Goal: Task Accomplishment & Management: Manage account settings

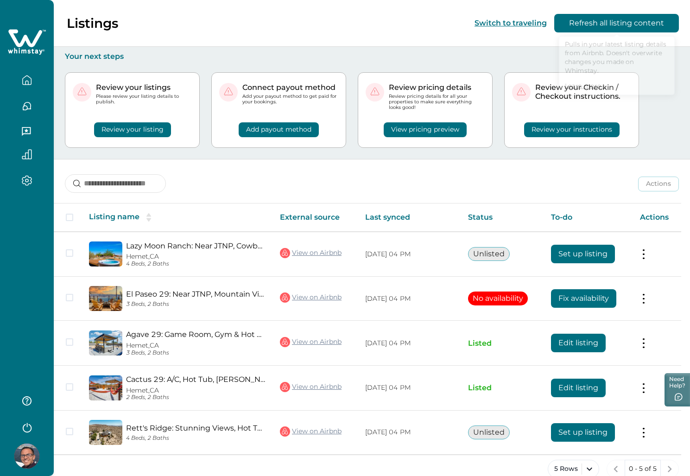
click at [489, 62] on div "Review your listings Please review your listing details to publish. Review your…" at bounding box center [372, 110] width 614 height 98
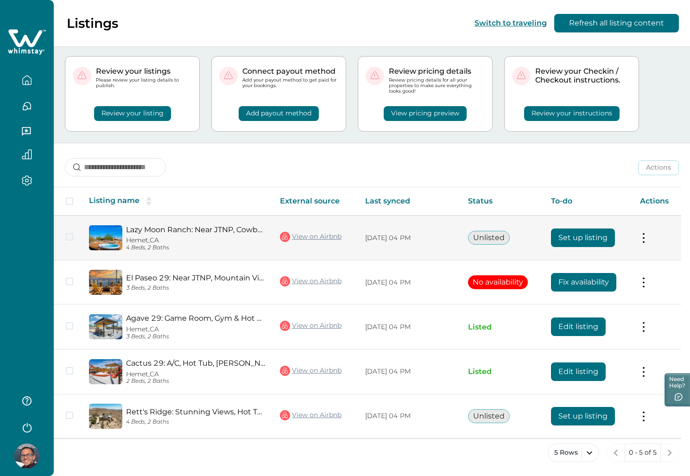
click at [647, 240] on button at bounding box center [643, 238] width 7 height 10
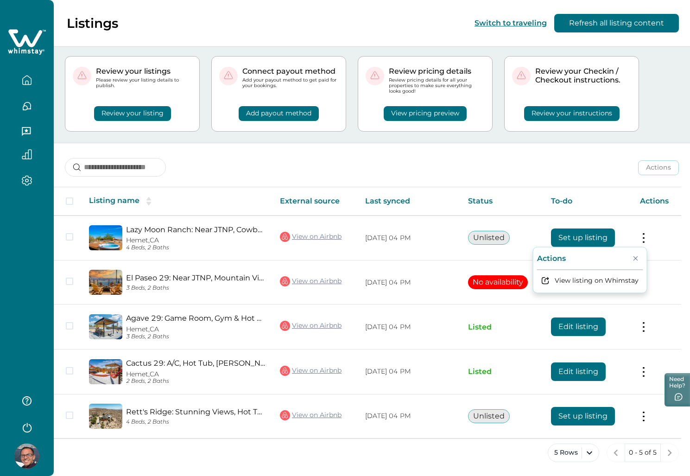
click at [610, 161] on div "Actions Actions Publish listing Unlist listing" at bounding box center [372, 160] width 636 height 34
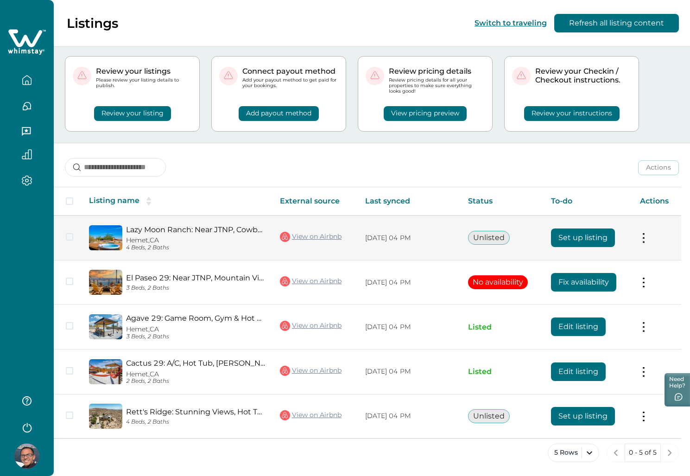
click at [642, 234] on td "Actions View listing on Whimstay" at bounding box center [656, 237] width 49 height 45
click at [647, 237] on button at bounding box center [643, 238] width 7 height 10
click at [647, 238] on button at bounding box center [643, 238] width 7 height 10
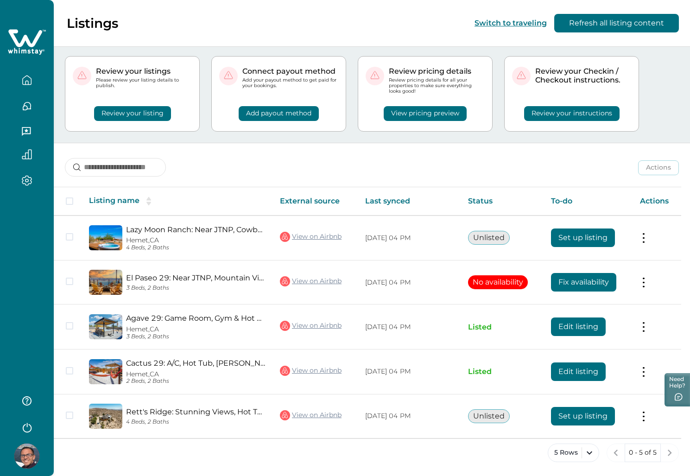
click at [25, 79] on icon "button" at bounding box center [27, 80] width 10 height 10
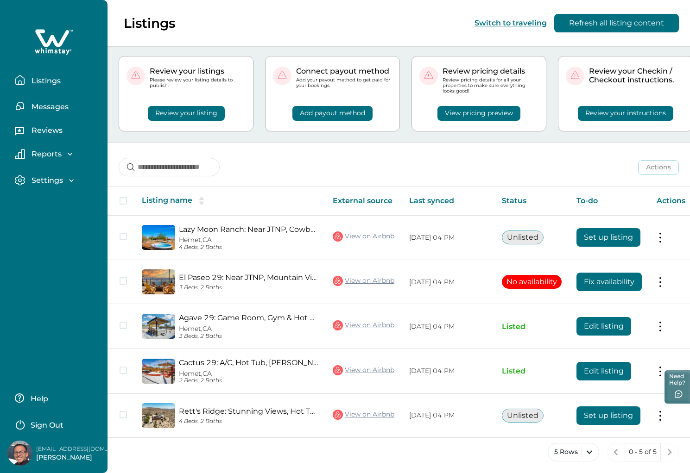
click at [244, 160] on div "Actions Actions Publish listing Unlist listing" at bounding box center [398, 160] width 582 height 34
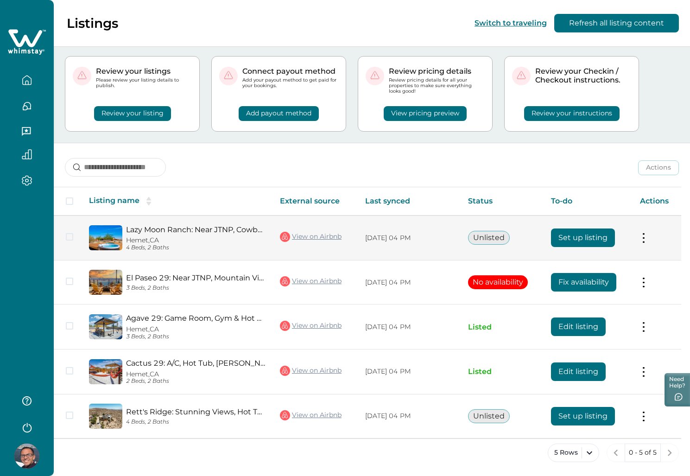
click at [70, 236] on span at bounding box center [69, 236] width 7 height 7
click at [70, 236] on polyline at bounding box center [70, 237] width 4 height 4
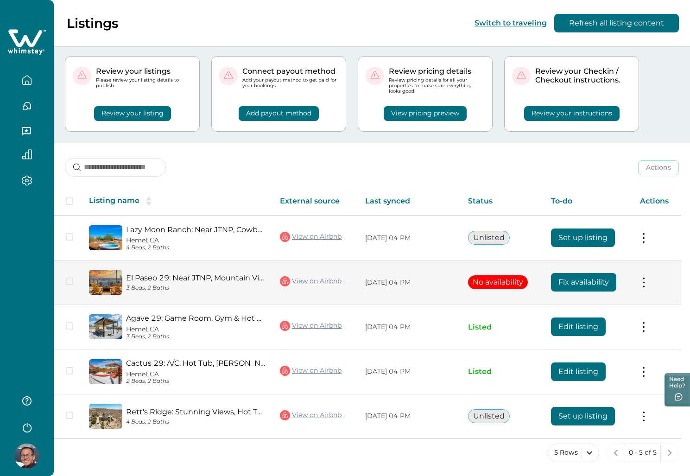
click at [70, 280] on span at bounding box center [69, 280] width 7 height 7
click at [70, 280] on polyline at bounding box center [70, 281] width 4 height 4
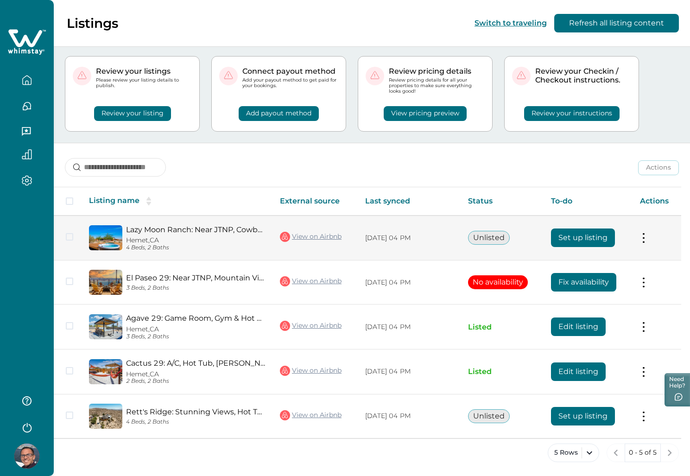
click at [584, 237] on button "Set up listing" at bounding box center [583, 237] width 64 height 19
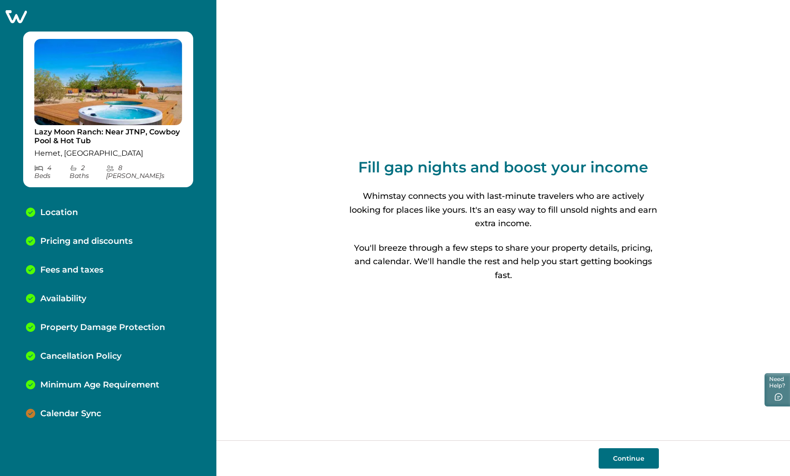
click at [624, 455] on button "Continue" at bounding box center [628, 458] width 60 height 20
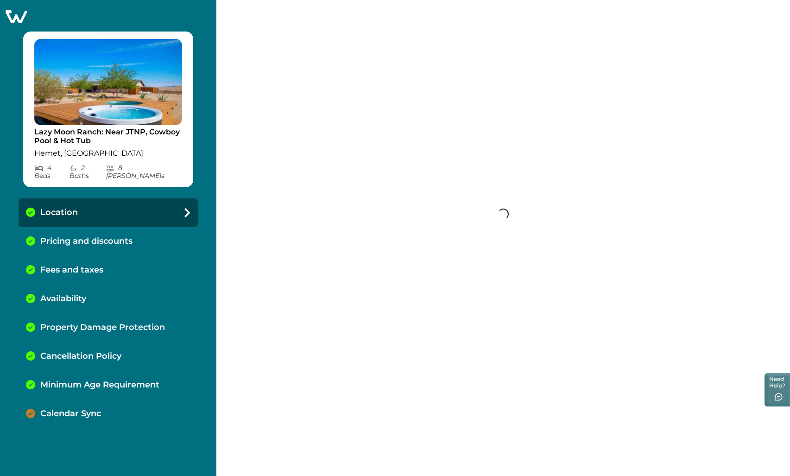
select select "**"
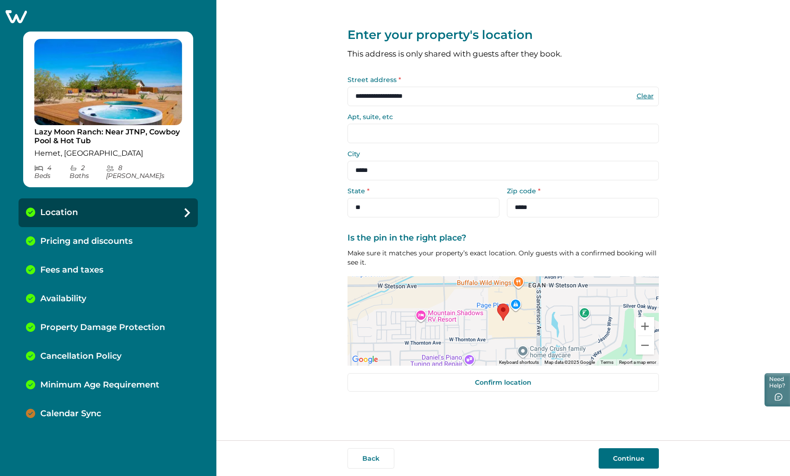
click at [431, 99] on input "**********" at bounding box center [502, 96] width 311 height 19
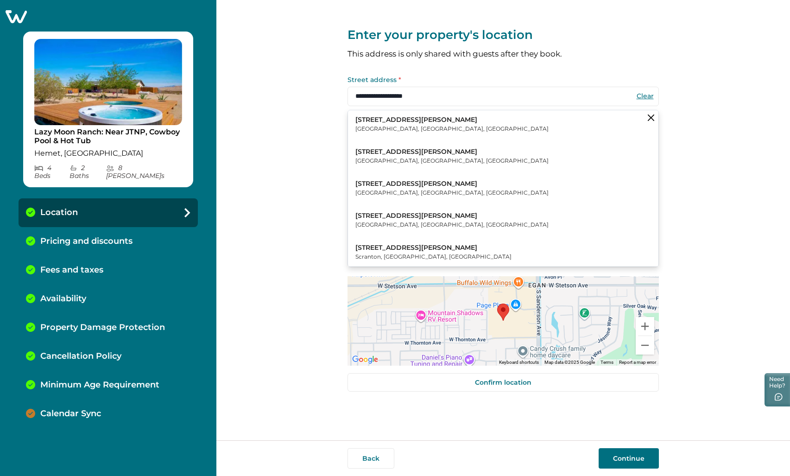
click at [694, 131] on div "**********" at bounding box center [502, 220] width 573 height 440
click at [694, 161] on div "**********" at bounding box center [502, 220] width 573 height 440
click at [650, 115] on icon "Clear suggestions" at bounding box center [650, 117] width 6 height 6
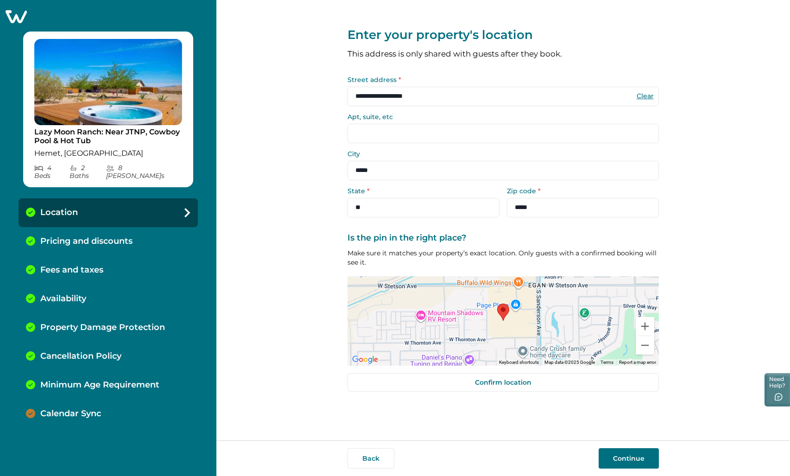
click at [498, 132] on input "Apt, suite, etc" at bounding box center [502, 133] width 311 height 19
click at [554, 208] on input "*****" at bounding box center [583, 207] width 152 height 19
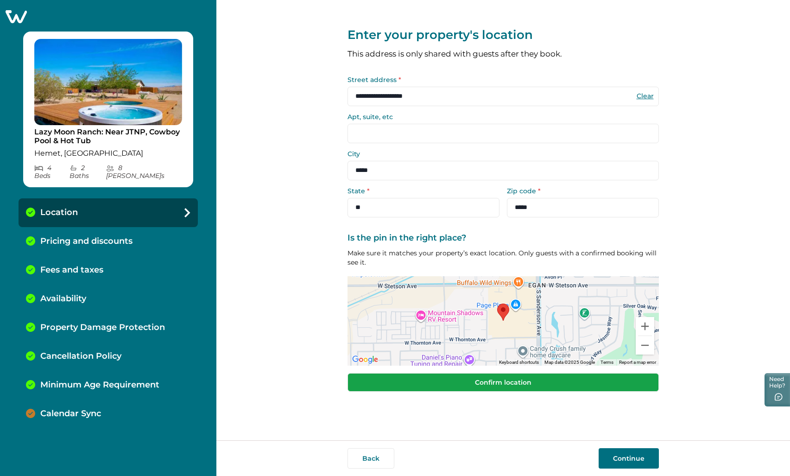
click at [557, 379] on button "Confirm location" at bounding box center [502, 382] width 311 height 19
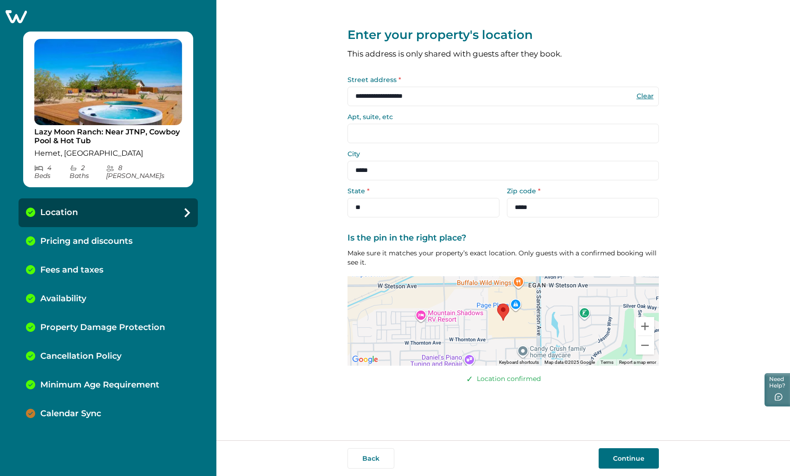
click at [626, 458] on button "Continue" at bounding box center [628, 458] width 60 height 20
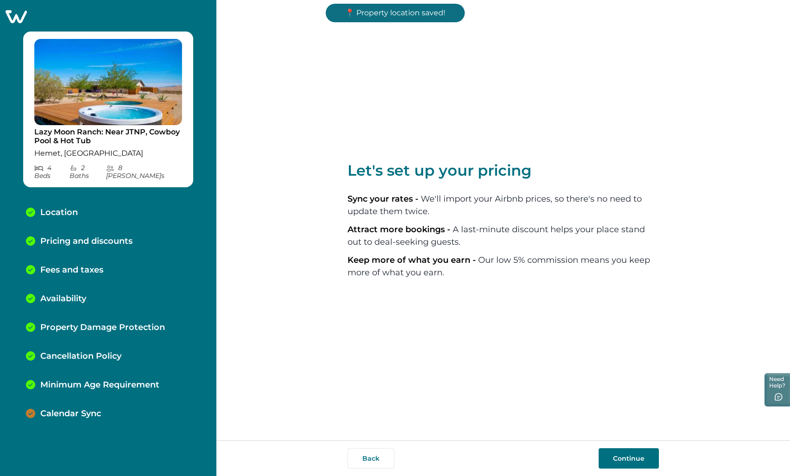
click at [630, 469] on div "Back Continue" at bounding box center [502, 458] width 573 height 36
click at [625, 458] on button "Continue" at bounding box center [628, 458] width 60 height 20
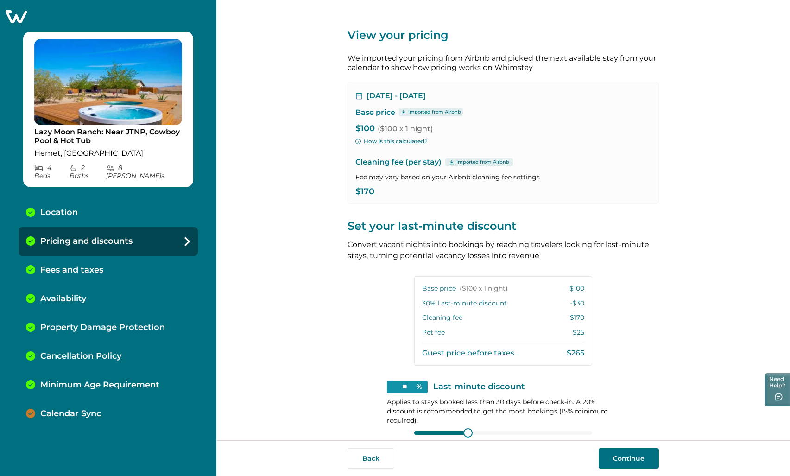
scroll to position [69, 0]
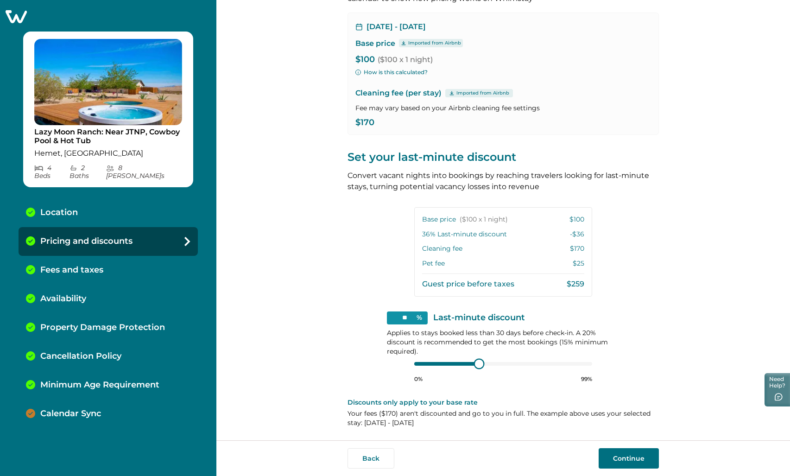
type input "**"
click at [474, 367] on div at bounding box center [478, 363] width 8 height 8
click at [646, 452] on button "Continue" at bounding box center [628, 458] width 60 height 20
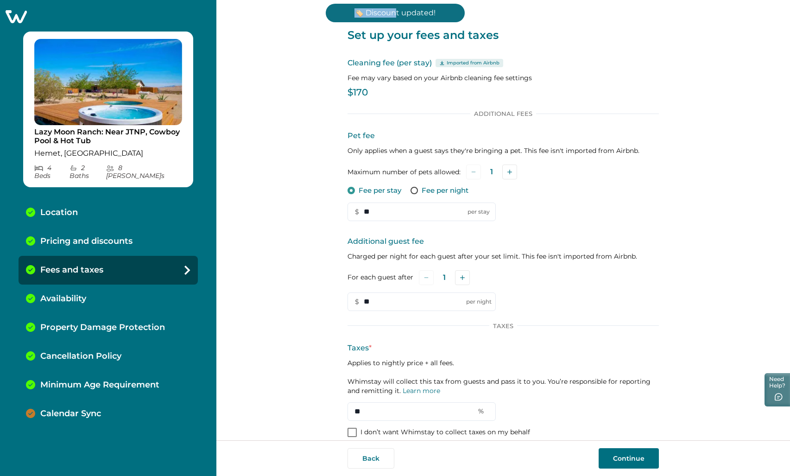
drag, startPoint x: 351, startPoint y: 15, endPoint x: 536, endPoint y: 15, distance: 184.3
click at [536, 15] on body "Skip to Content Lazy Moon Ranch: Near JTNP, Cowboy Pool & Hot Tub Hemet, CA 4 B…" at bounding box center [395, 238] width 790 height 476
click at [536, 50] on div "Set up your fees and taxes Cleaning fee (per stay) Imported from Airbnb Fee may…" at bounding box center [502, 226] width 311 height 452
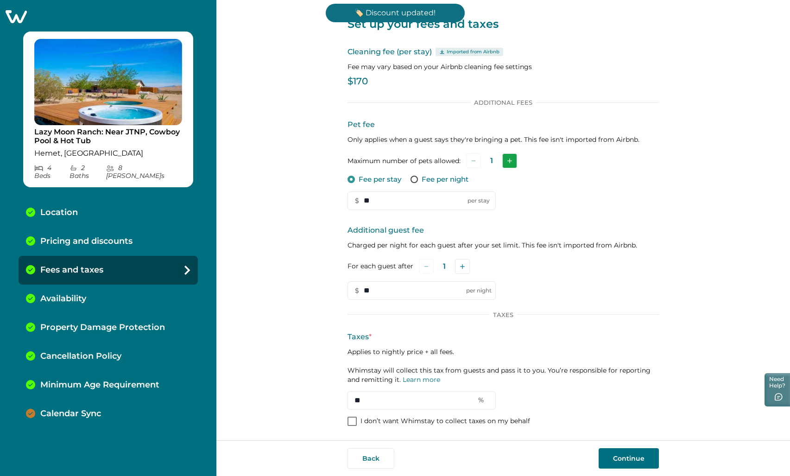
click at [504, 163] on button "Add" at bounding box center [509, 160] width 15 height 15
click at [471, 162] on icon "Subtract" at bounding box center [473, 160] width 5 height 5
click at [413, 178] on span at bounding box center [413, 179] width 7 height 7
click at [368, 178] on p "Fee per stay" at bounding box center [379, 179] width 43 height 9
click at [413, 414] on div "Additional Fees Pet fee Only applies when a guest says they're bringing a pet. …" at bounding box center [502, 263] width 311 height 329
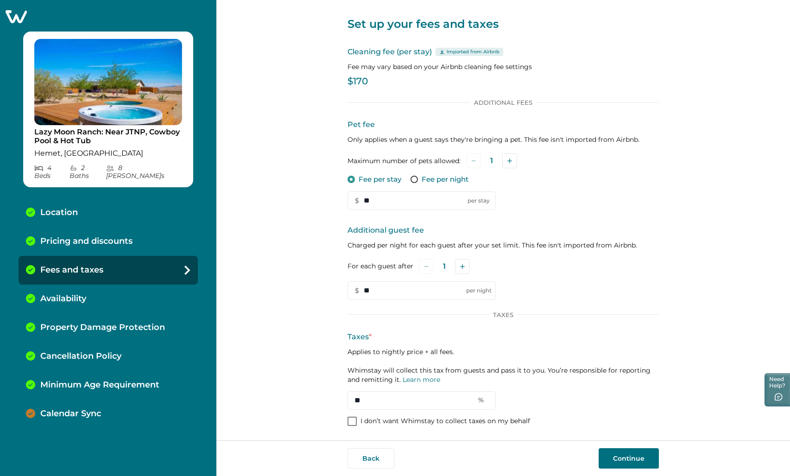
click at [413, 414] on div "Additional Fees Pet fee Only applies when a guest says they're bringing a pet. …" at bounding box center [502, 263] width 311 height 329
click at [347, 420] on span at bounding box center [351, 420] width 9 height 9
type input "*"
click at [619, 462] on button "Continue" at bounding box center [628, 458] width 60 height 20
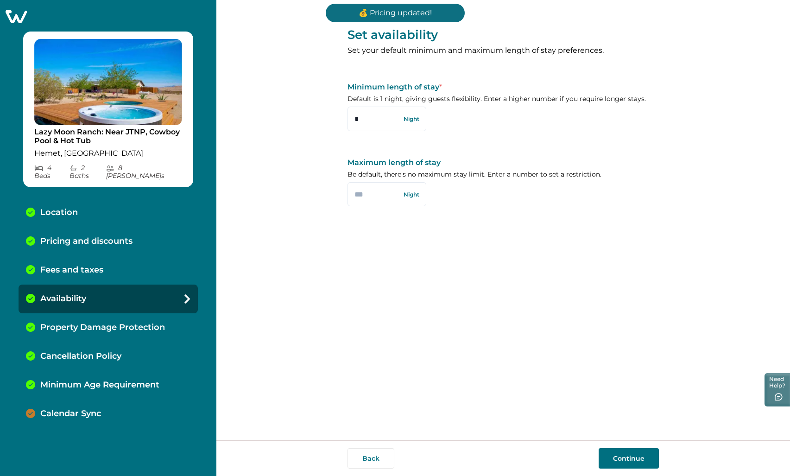
click at [625, 454] on button "Continue" at bounding box center [628, 458] width 60 height 20
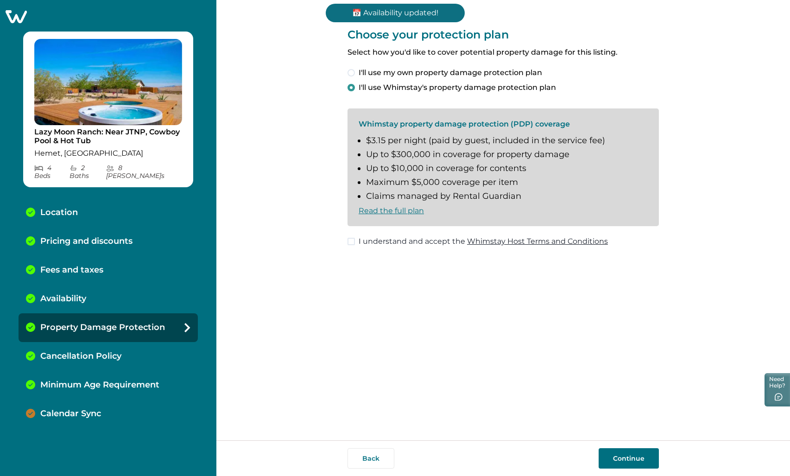
click at [357, 239] on label "I understand and accept the Whimstay Host Terms and Conditions" at bounding box center [477, 241] width 260 height 11
click at [365, 76] on span "I'll use my own property damage protection plan" at bounding box center [449, 72] width 183 height 11
click at [365, 90] on span "I'll use Whimstay's property damage protection plan" at bounding box center [456, 87] width 197 height 11
click at [377, 209] on link "Read the full plan" at bounding box center [390, 210] width 65 height 9
click at [631, 457] on button "Continue" at bounding box center [628, 458] width 60 height 20
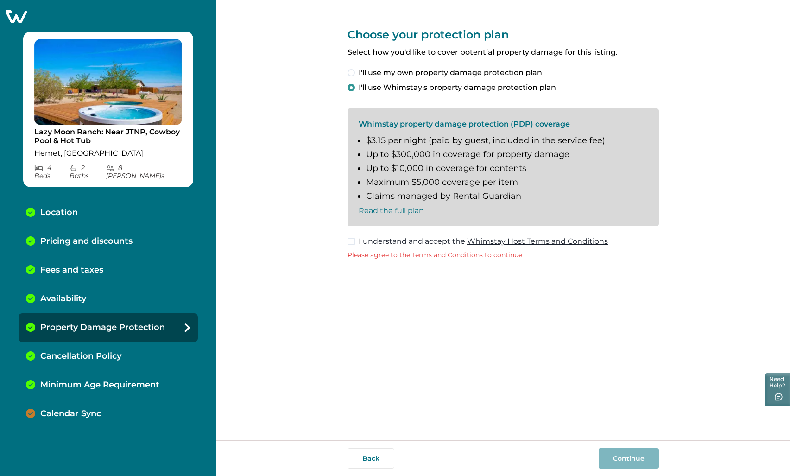
click at [403, 241] on span "I understand and accept the Whimstay Host Terms and Conditions" at bounding box center [482, 241] width 249 height 11
click at [641, 453] on button "Continue" at bounding box center [628, 458] width 60 height 20
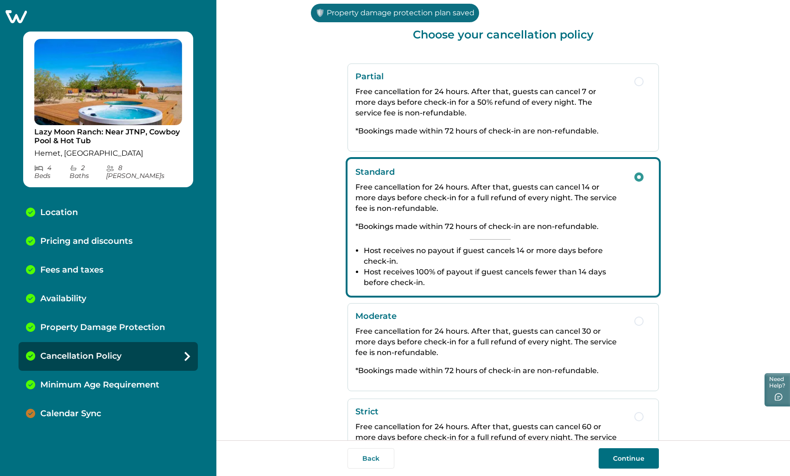
click at [464, 97] on p "Free cancellation for 24 hours. After that, guests can cancel 7 or more days be…" at bounding box center [490, 102] width 270 height 32
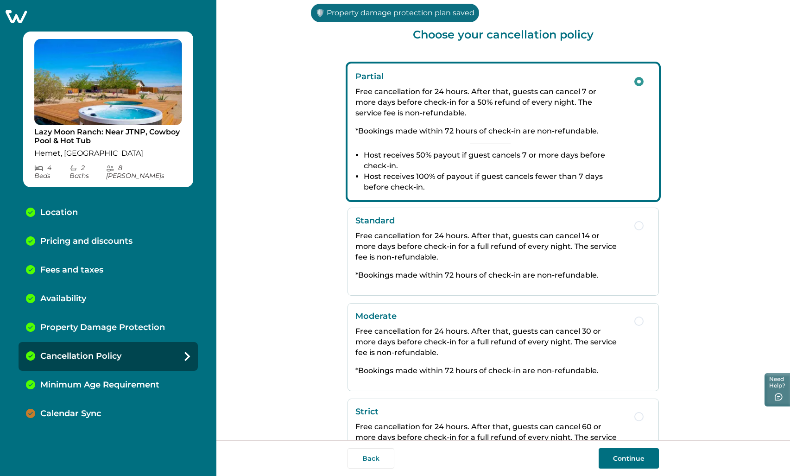
click at [488, 236] on p "Free cancellation for 24 hours. After that, guests can cancel 14 or more days b…" at bounding box center [490, 246] width 270 height 32
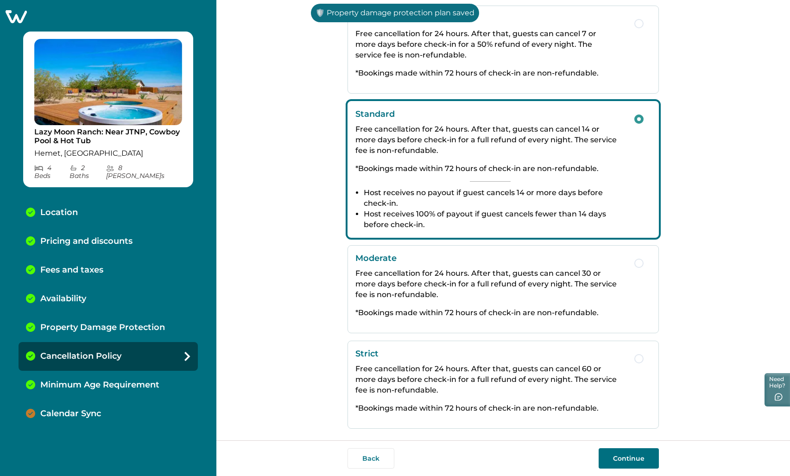
scroll to position [67, 0]
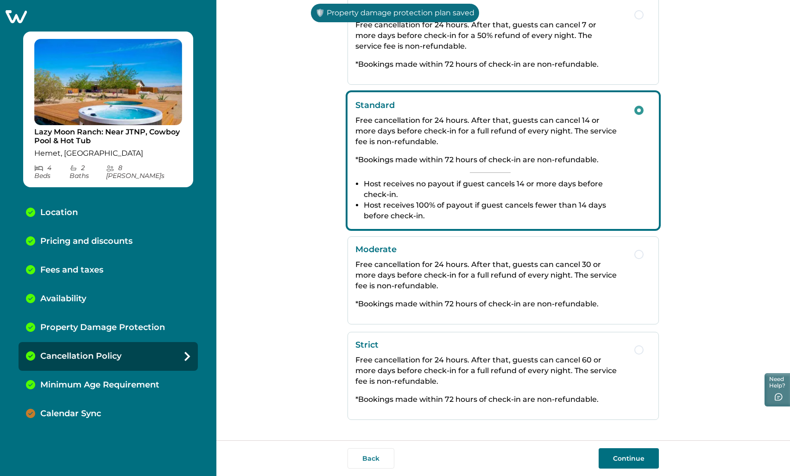
click at [486, 255] on div "Moderate Free cancellation for 24 hours. After that, guests can cancel 30 or mo…" at bounding box center [490, 280] width 270 height 72
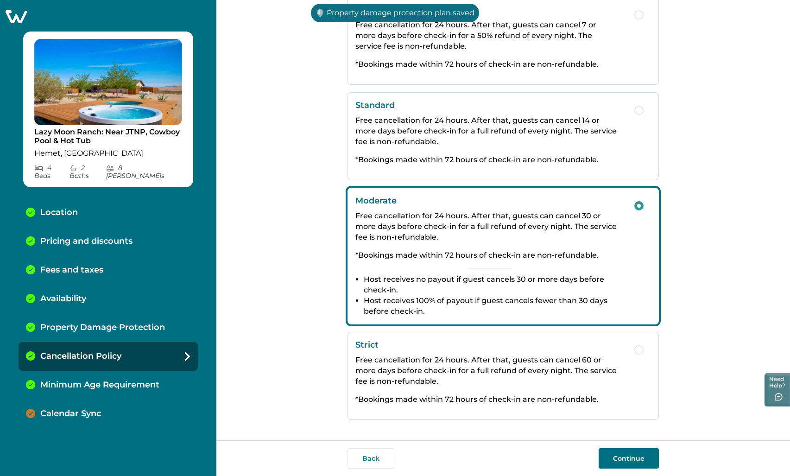
click at [485, 378] on p "Free cancellation for 24 hours. After that, guests can cancel 60 or more days b…" at bounding box center [490, 370] width 270 height 32
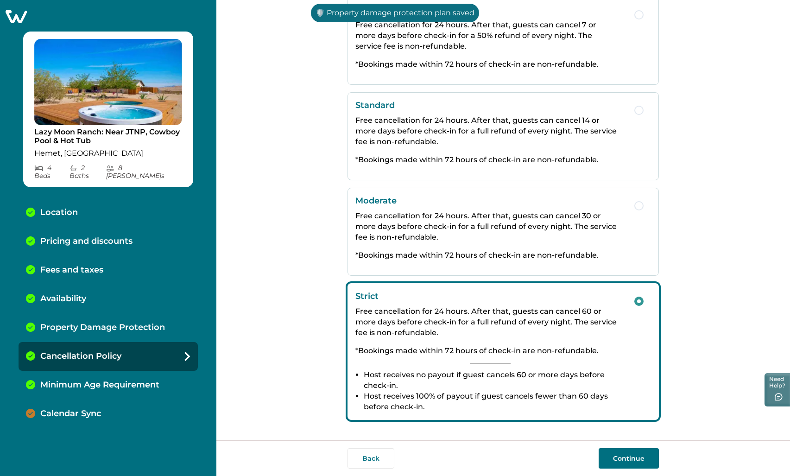
click at [493, 158] on p "*Bookings made within 72 hours of check-in are non-refundable." at bounding box center [490, 159] width 270 height 11
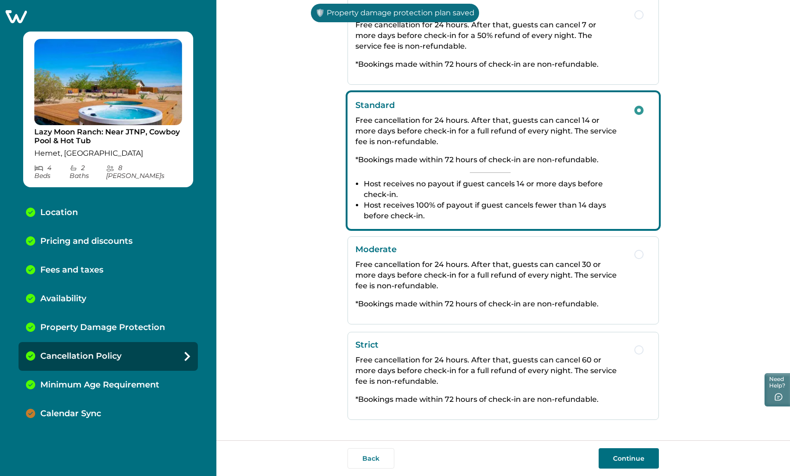
click at [635, 456] on button "Continue" at bounding box center [628, 458] width 60 height 20
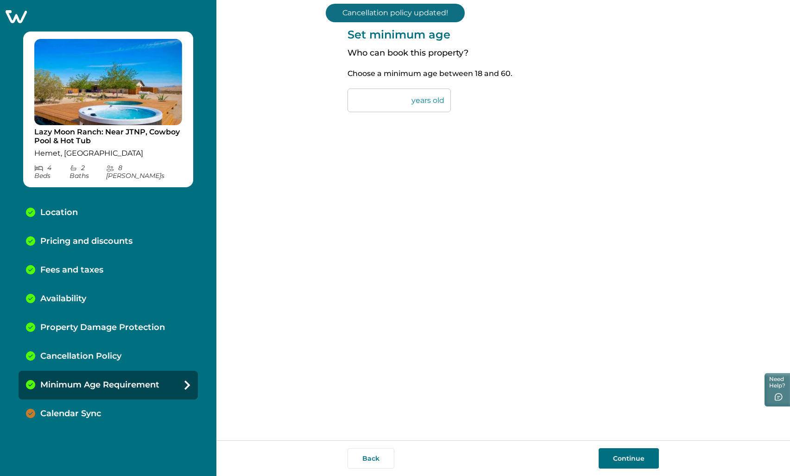
click at [636, 450] on button "Continue" at bounding box center [628, 458] width 60 height 20
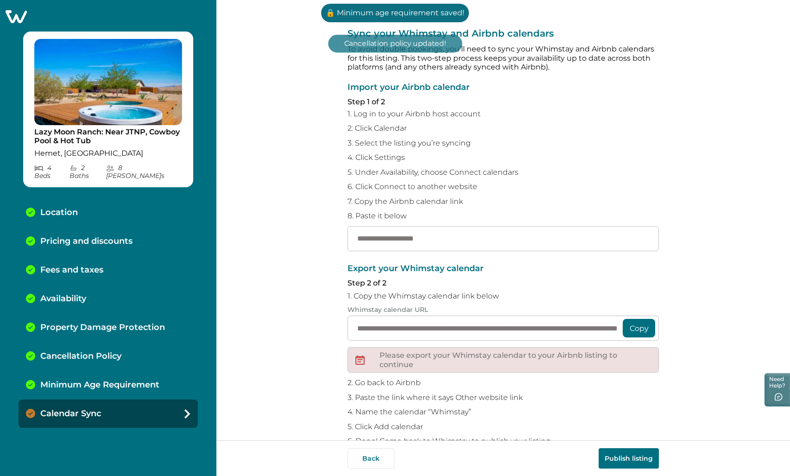
scroll to position [24, 0]
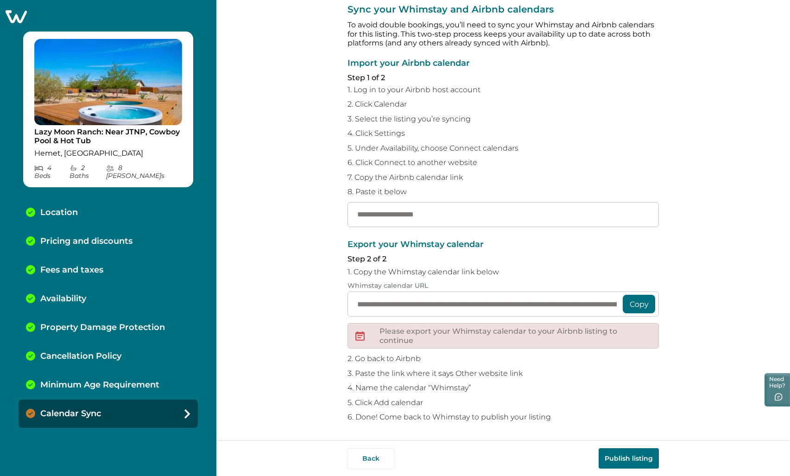
click at [303, 137] on div "**********" at bounding box center [502, 220] width 573 height 440
